Goal: Navigation & Orientation: Find specific page/section

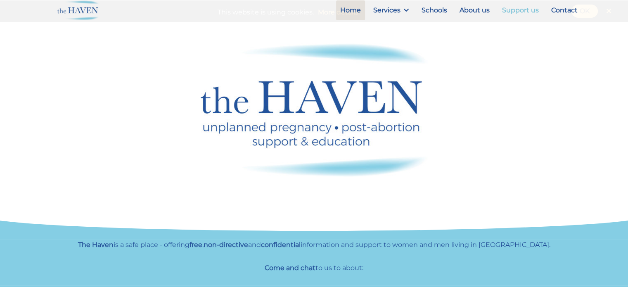
click at [523, 7] on div "This website is using cookies. More details" at bounding box center [314, 12] width 612 height 14
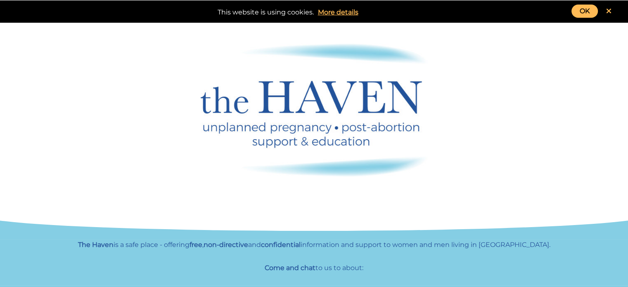
click at [589, 10] on link "OK" at bounding box center [585, 11] width 26 height 13
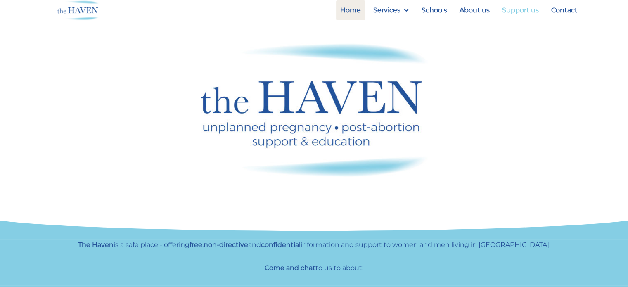
click at [520, 10] on link "Support us" at bounding box center [520, 10] width 45 height 20
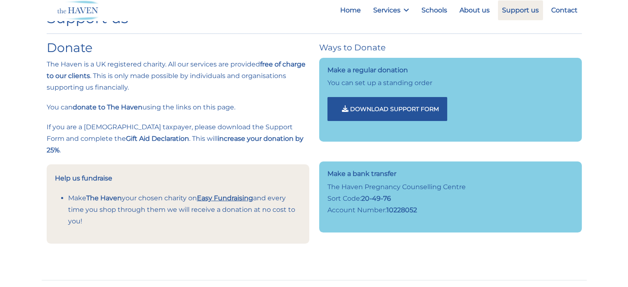
scroll to position [23, 0]
